Goal: Information Seeking & Learning: Understand process/instructions

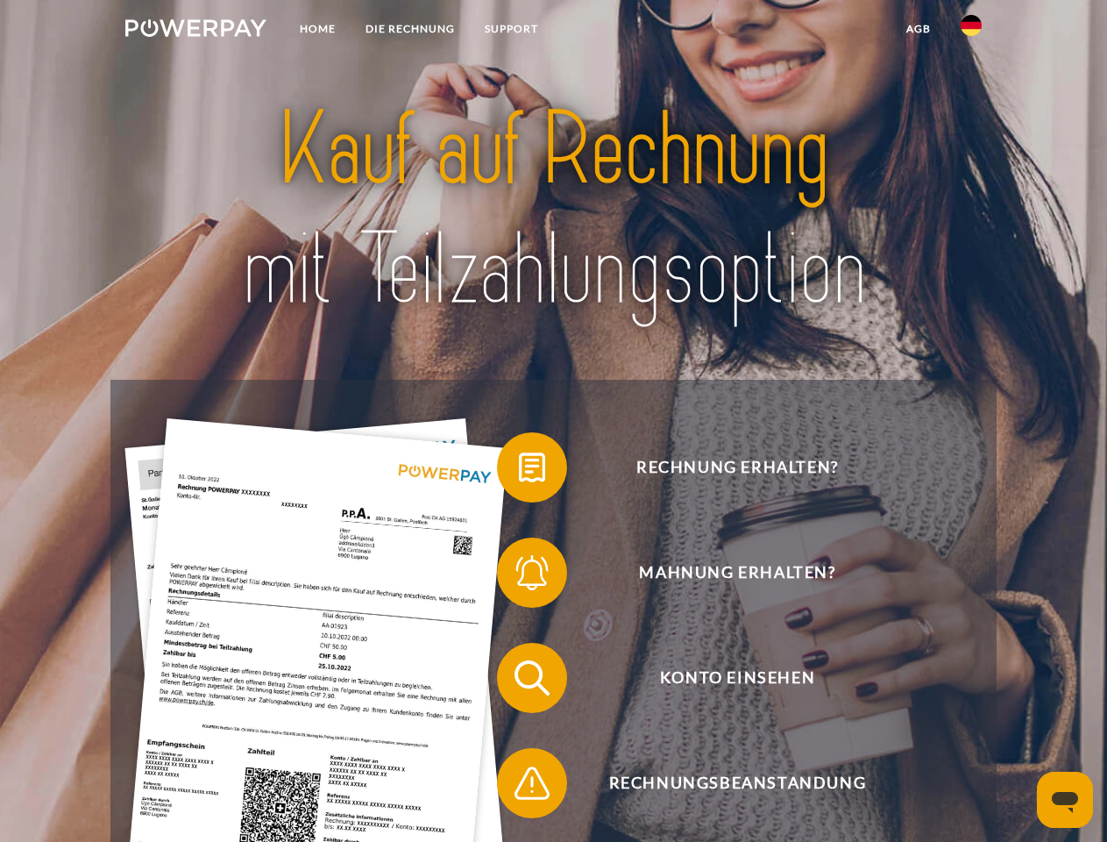
click at [196, 31] on img at bounding box center [195, 28] width 141 height 18
click at [972, 31] on img at bounding box center [971, 25] width 21 height 21
click at [918, 29] on link "agb" at bounding box center [919, 29] width 54 height 32
click at [519, 471] on span at bounding box center [506, 468] width 88 height 88
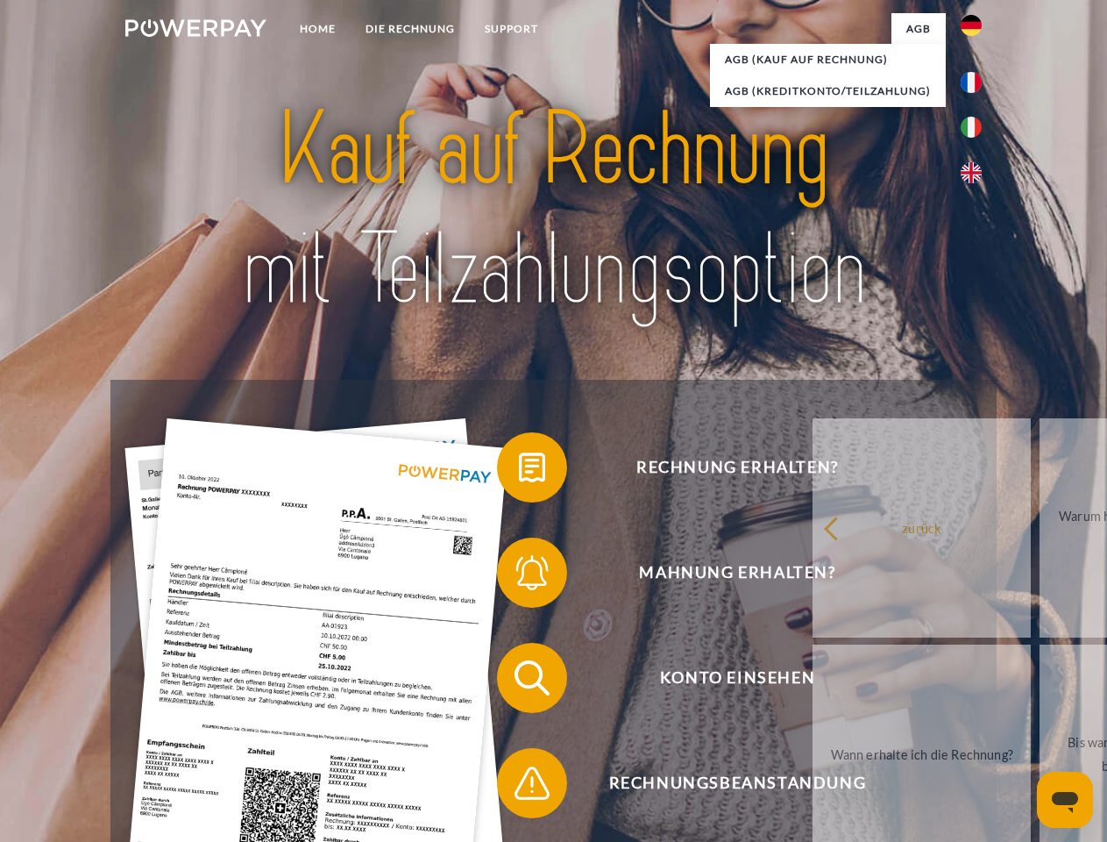
click at [519, 576] on span at bounding box center [506, 573] width 88 height 88
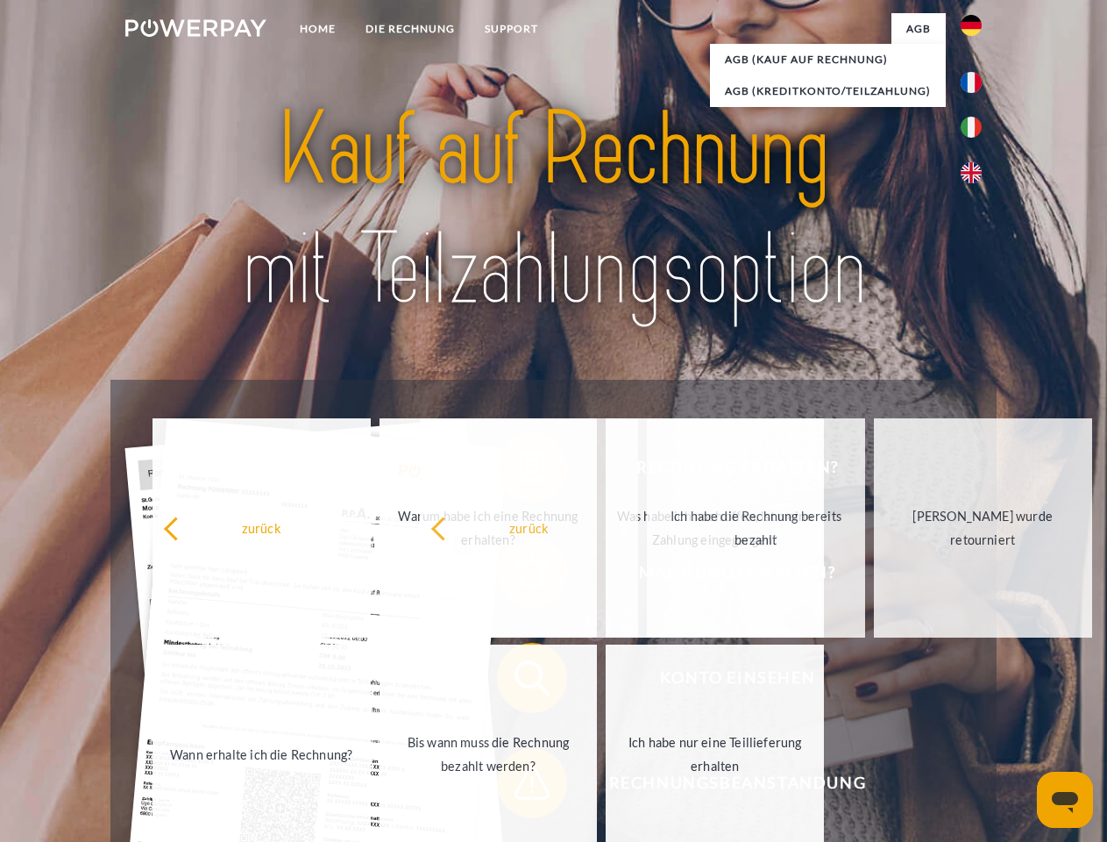
click at [519, 787] on span at bounding box center [506, 783] width 88 height 88
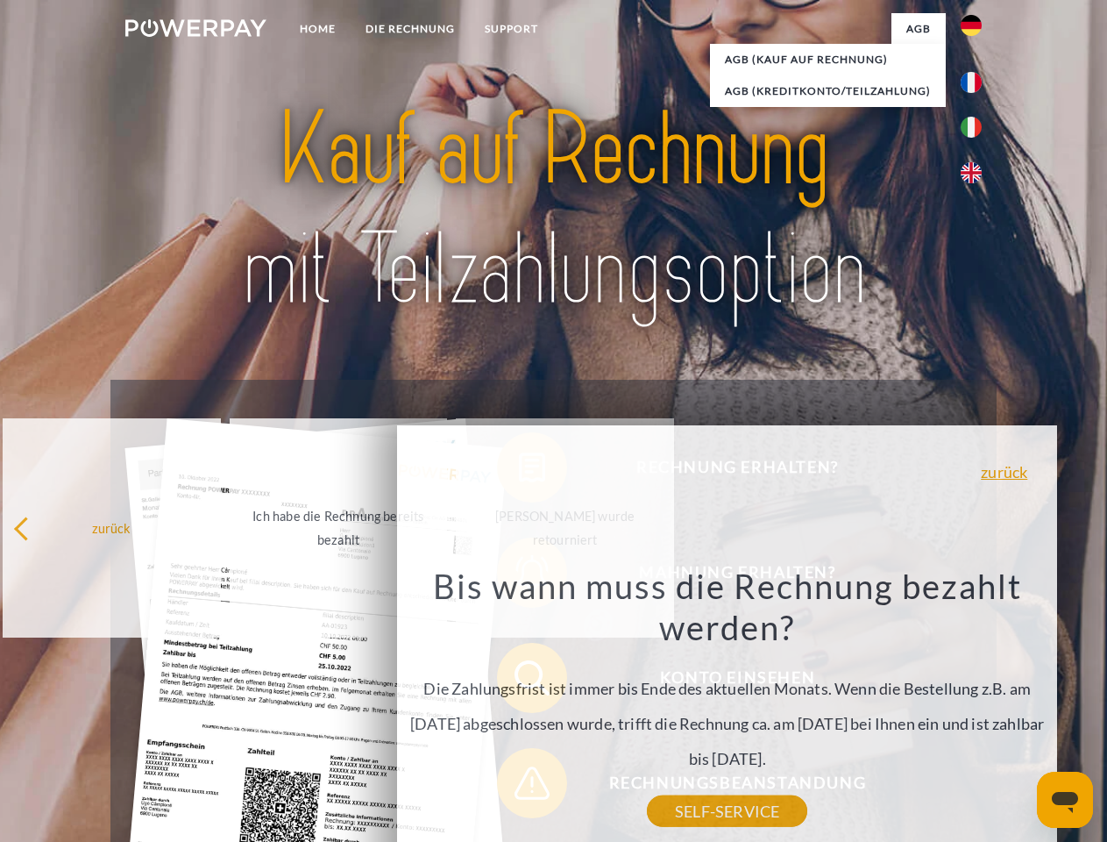
click at [1065, 800] on icon "Messaging-Fenster öffnen" at bounding box center [1065, 802] width 26 height 21
